Goal: Communication & Community: Answer question/provide support

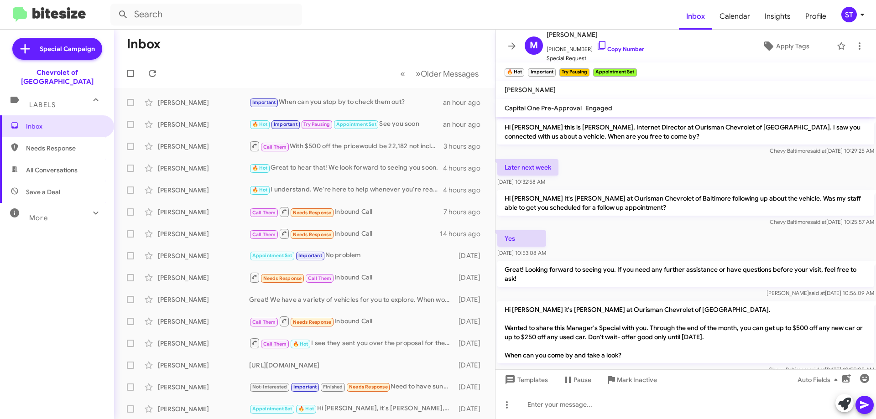
scroll to position [254, 0]
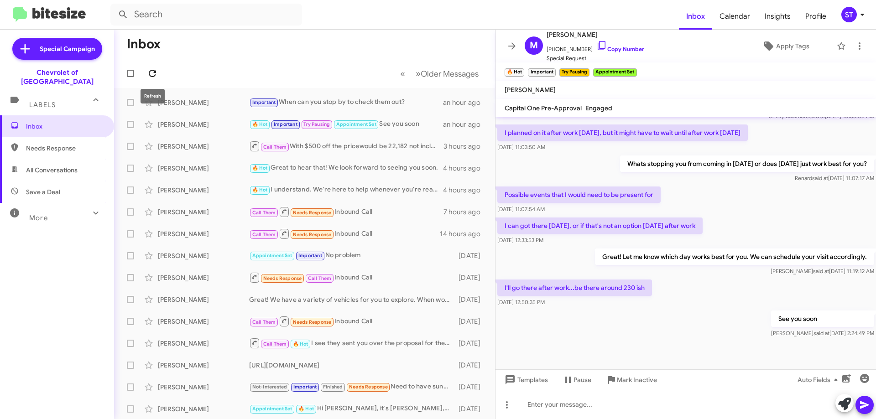
click at [149, 75] on icon at bounding box center [152, 73] width 11 height 11
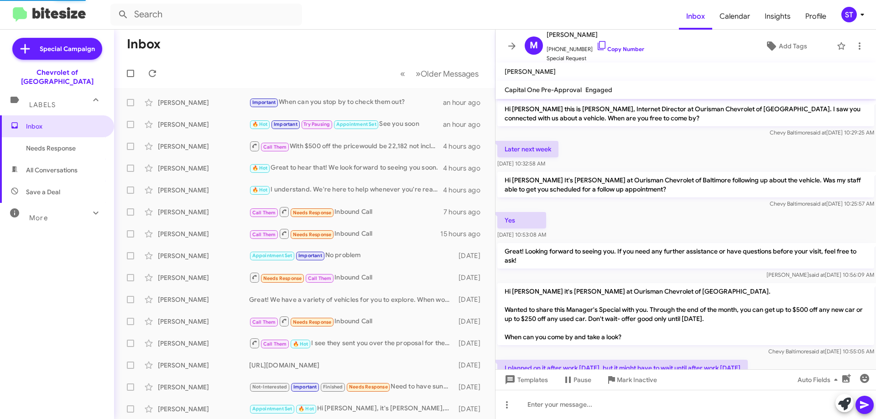
scroll to position [218, 0]
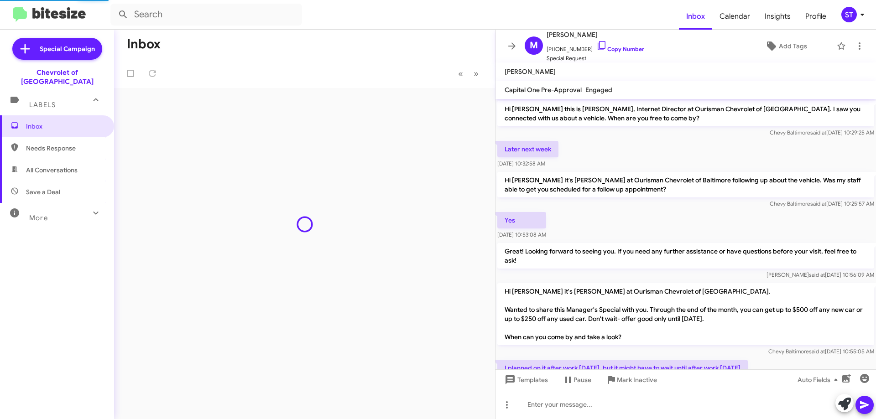
scroll to position [255, 0]
